Goal: Transaction & Acquisition: Purchase product/service

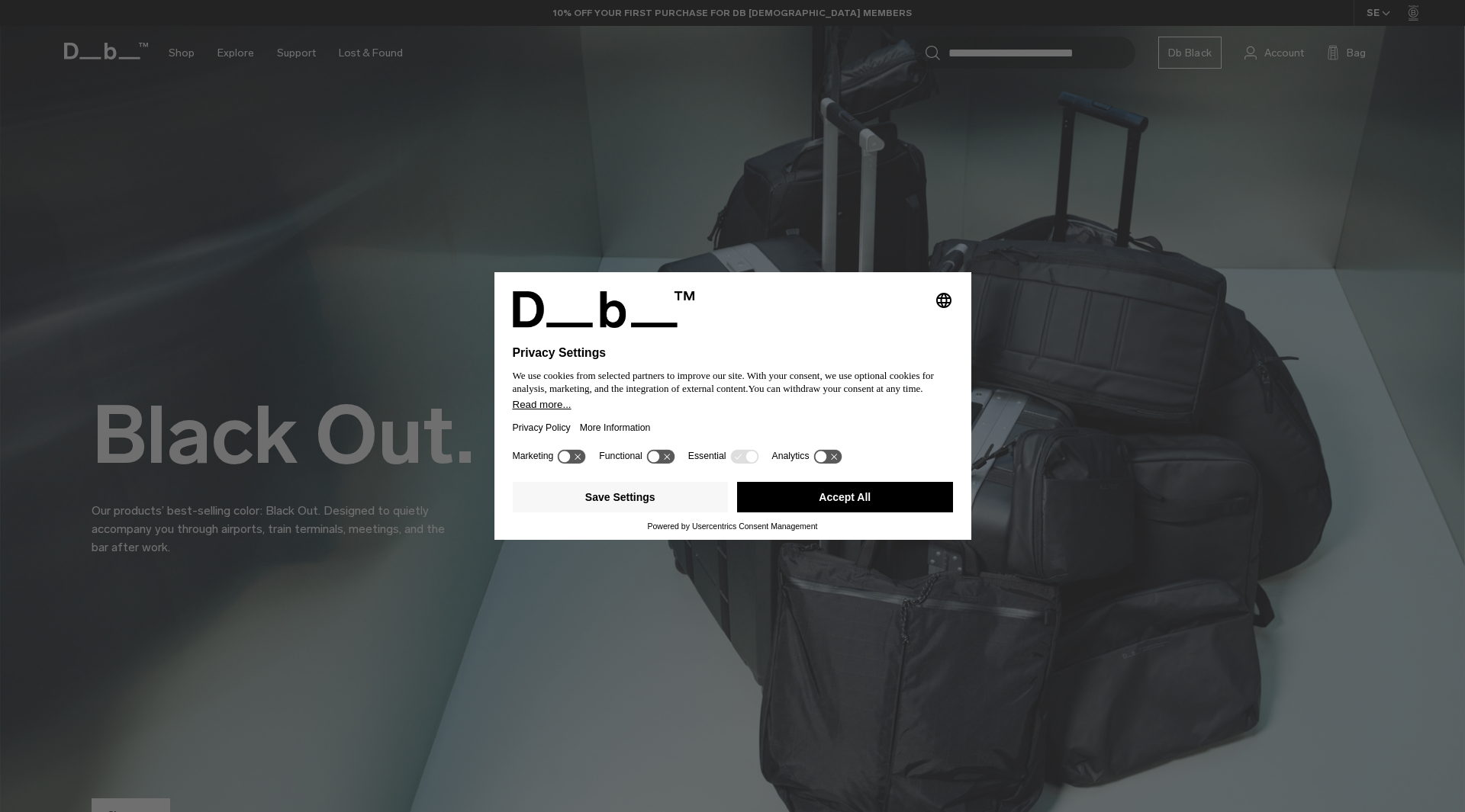
click at [853, 495] on button "Accept All" at bounding box center [844, 497] width 216 height 30
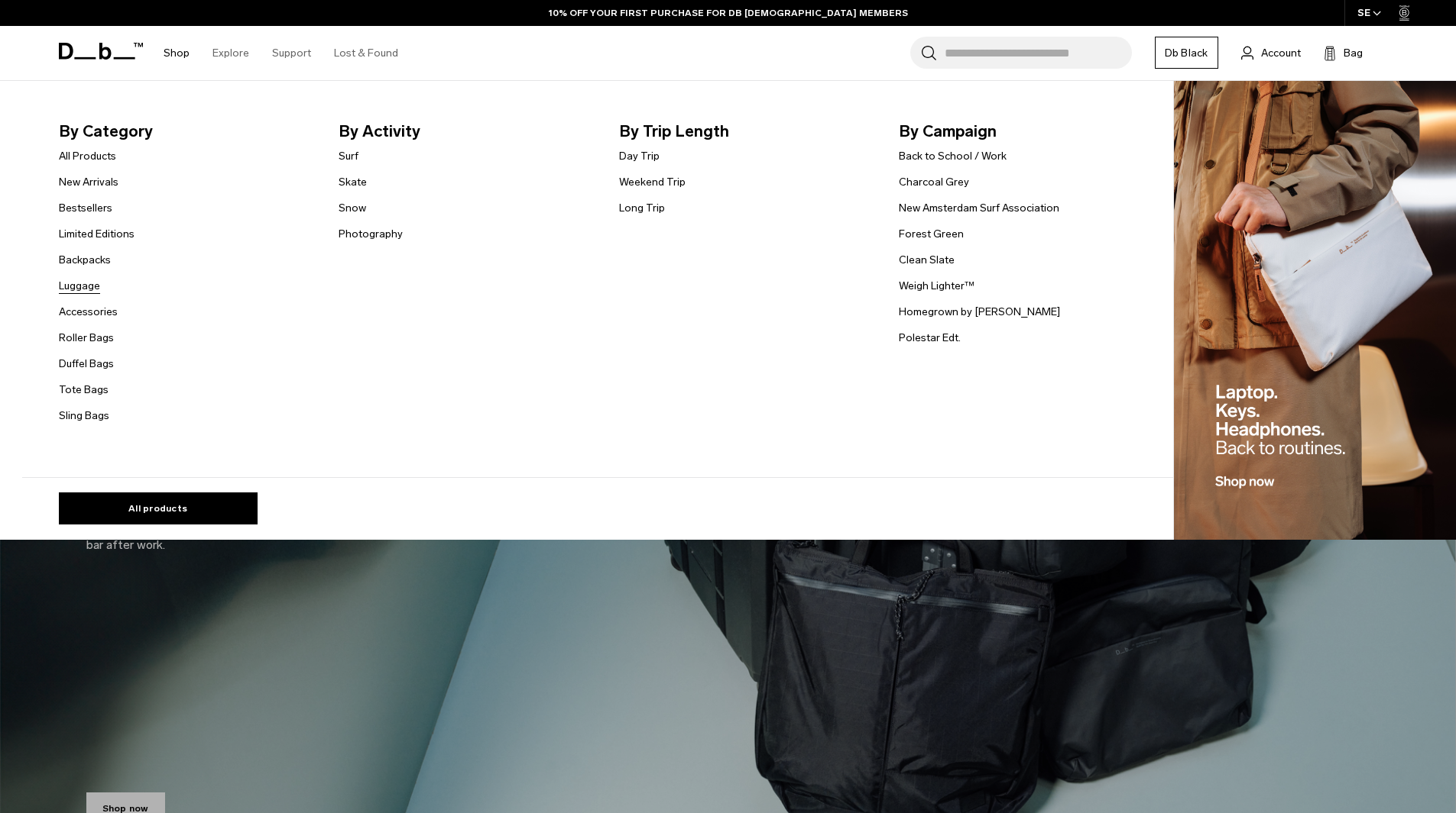
click at [88, 287] on link "Luggage" at bounding box center [79, 286] width 42 height 16
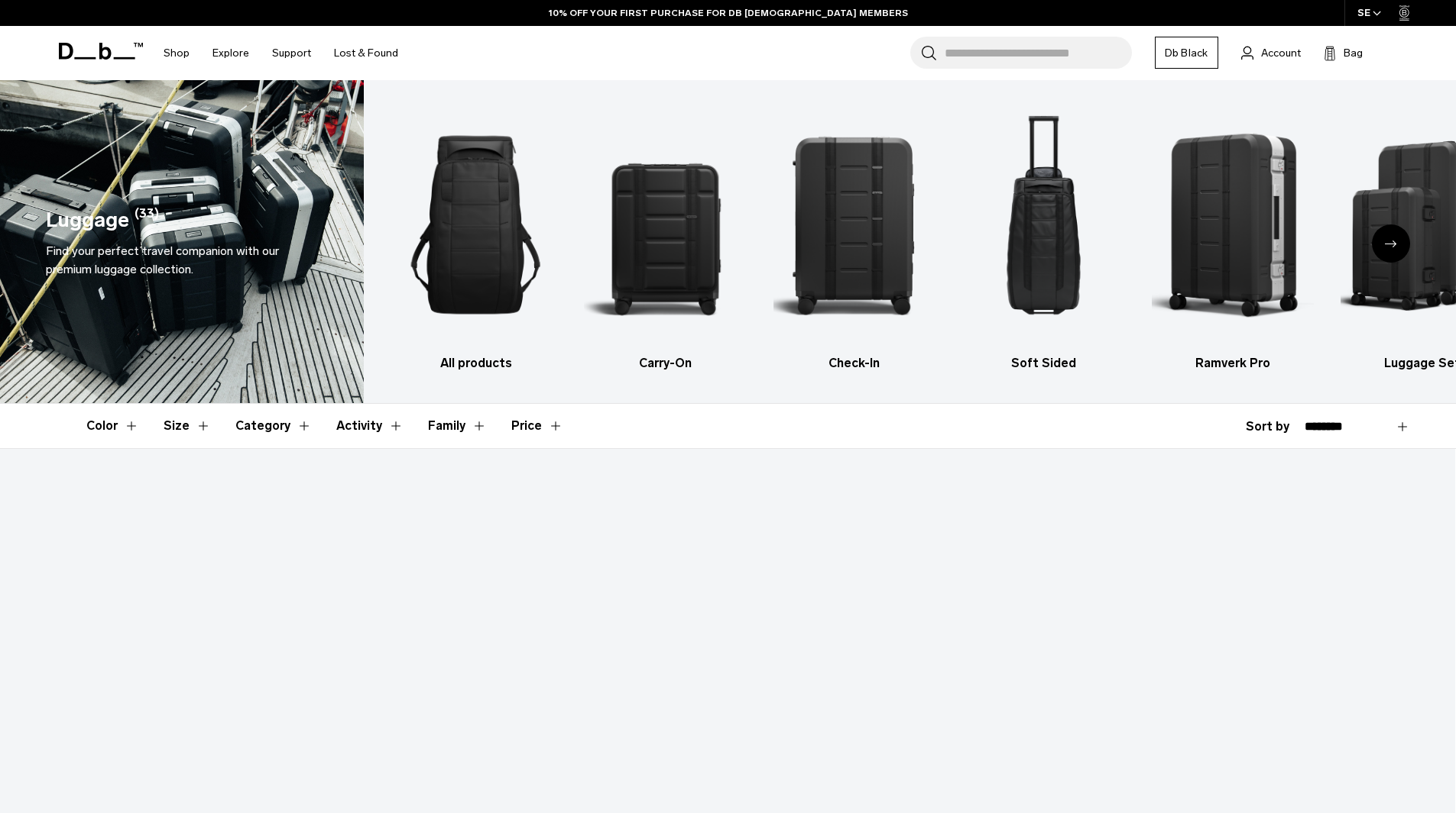
click at [674, 264] on img "2 / 6" at bounding box center [665, 224] width 162 height 243
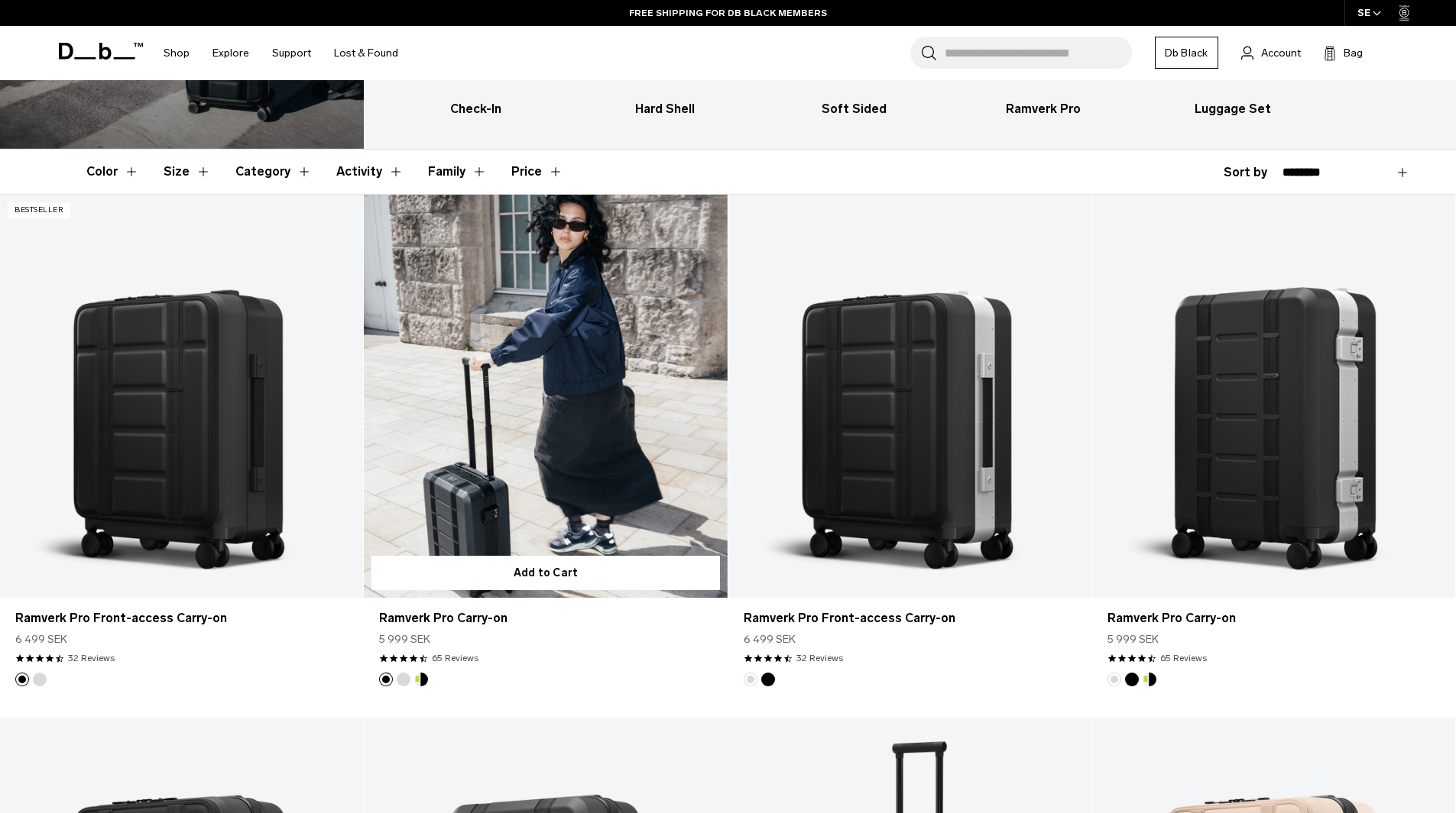
click at [516, 361] on link "Ramverk Pro Carry-on" at bounding box center [544, 396] width 363 height 404
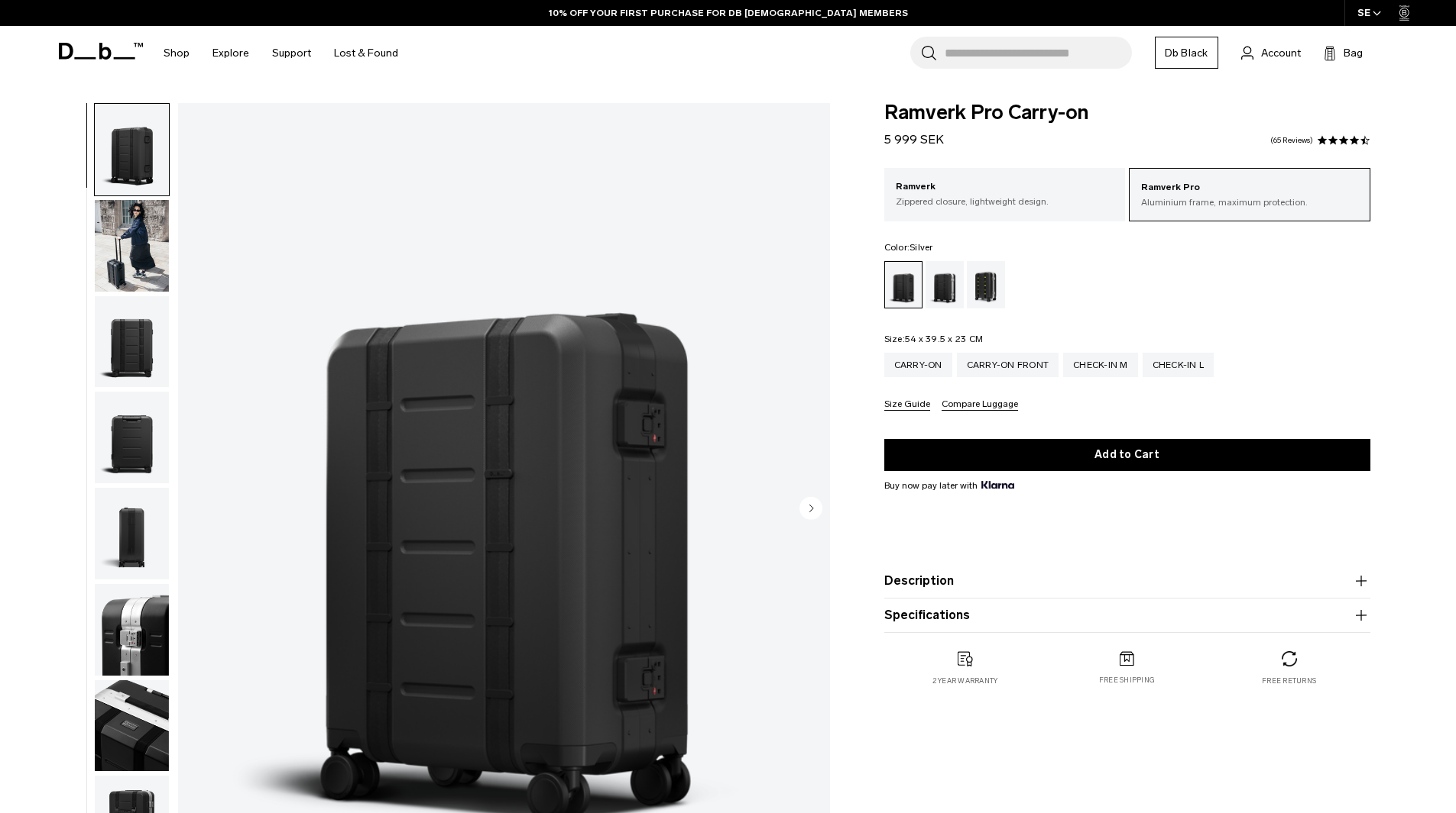
click at [944, 288] on div "Silver" at bounding box center [945, 285] width 39 height 47
